Goal: Complete application form

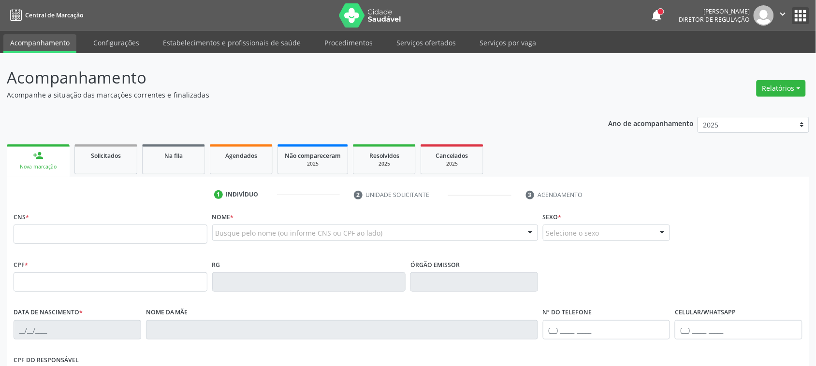
click at [796, 15] on button "apps" at bounding box center [800, 15] width 17 height 17
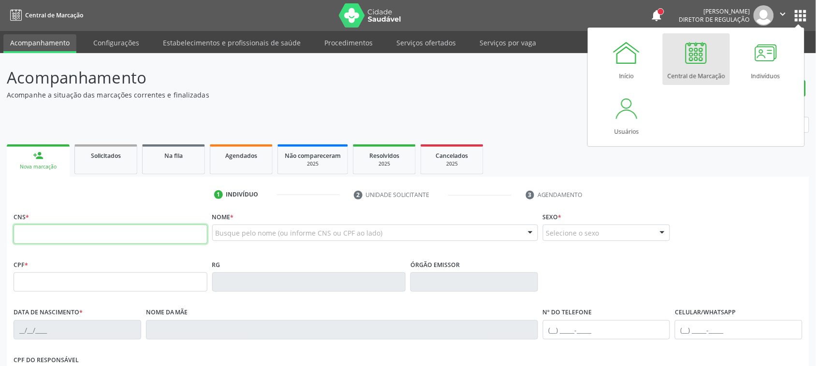
click at [150, 228] on input "text" at bounding box center [111, 234] width 194 height 19
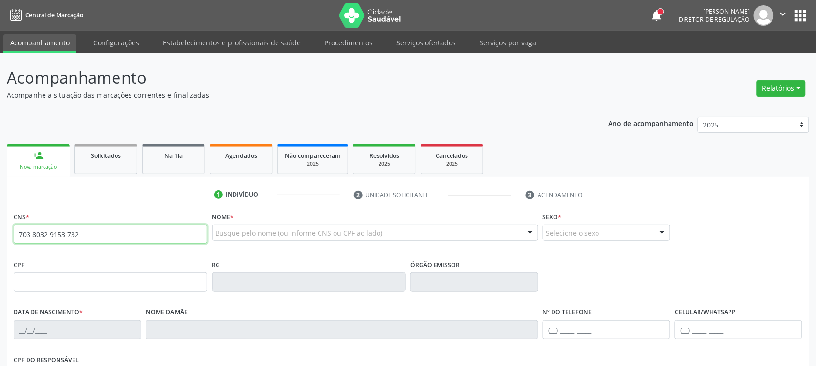
type input "703 8032 9153 7323"
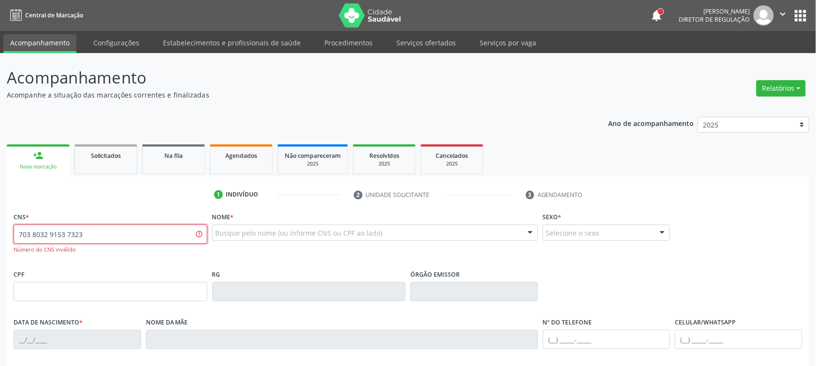
click at [130, 225] on input "703 8032 9153 7323" at bounding box center [111, 234] width 194 height 19
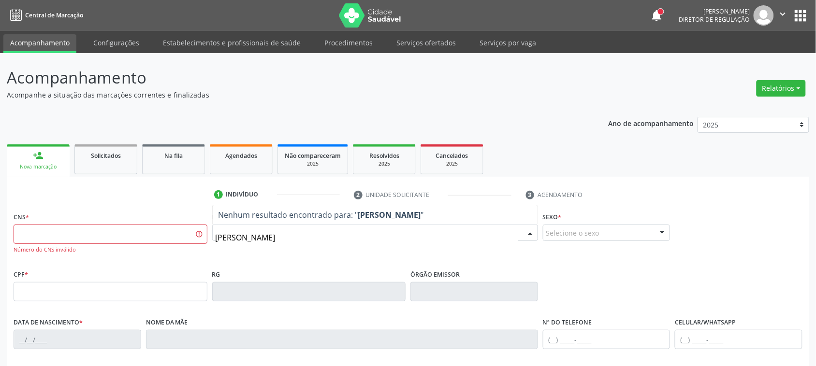
type input "[PERSON_NAME]"
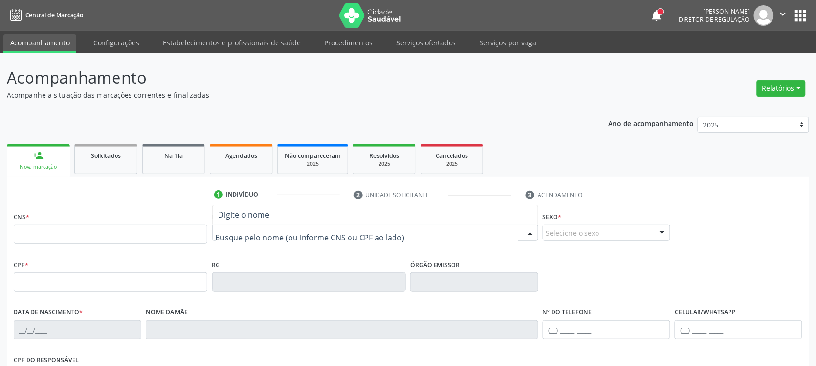
click at [247, 230] on input "text" at bounding box center [367, 237] width 303 height 19
type input "aldenora ferr"
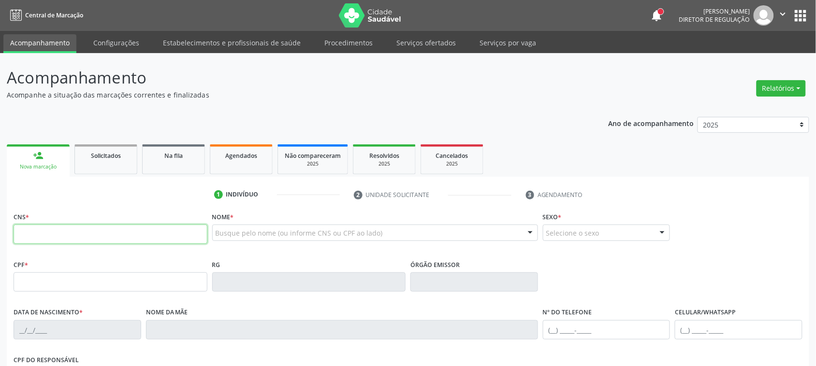
click at [135, 240] on input "text" at bounding box center [111, 234] width 194 height 19
paste input "706 8032 9153 7323"
type input "706 8032 9153 7323"
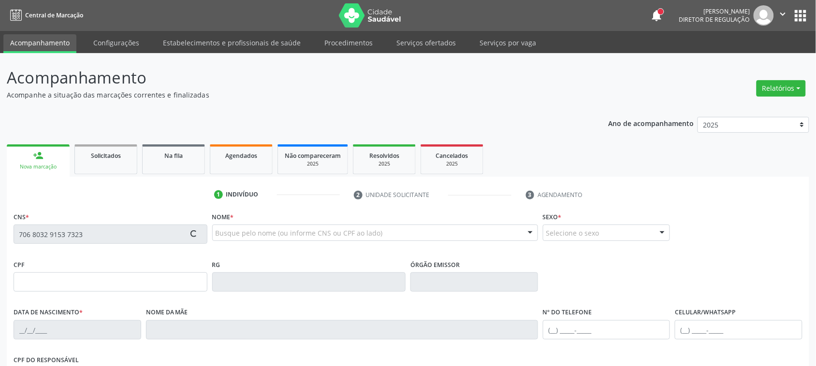
type input "020.350.724-09"
type input "14/02/1952"
type input "Eulalia Tomaz de Souza"
type input "(87) 99604-7550"
type input "215"
